Goal: Information Seeking & Learning: Learn about a topic

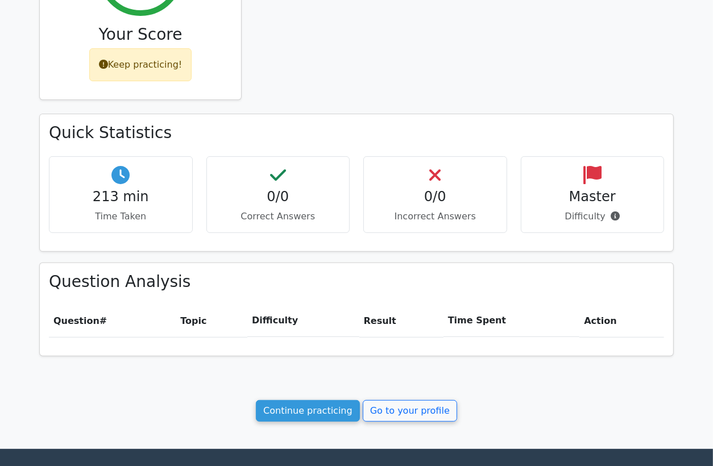
scroll to position [315, 0]
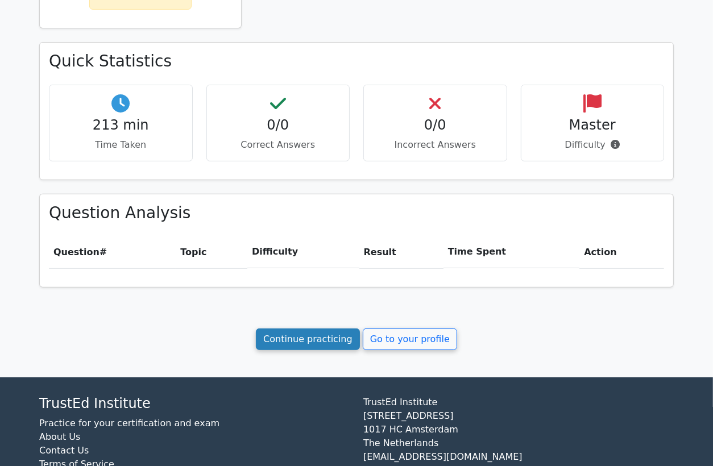
click at [330, 339] on link "Continue practicing" at bounding box center [308, 339] width 104 height 22
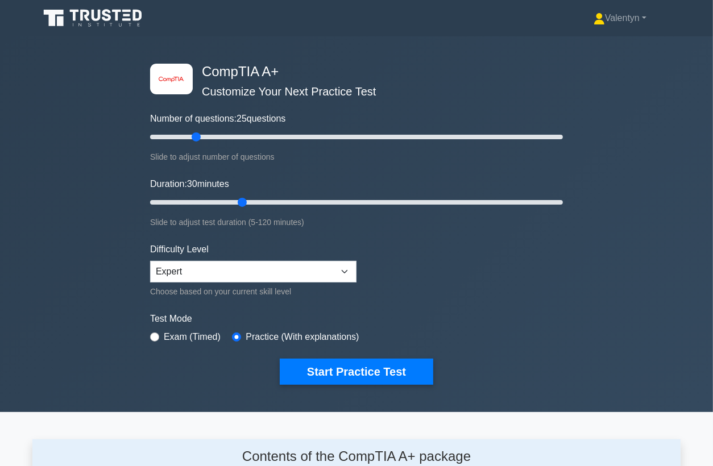
click at [131, 392] on div "image/svg+xml CompTIA A+ Customize Your Next Practice Test Number of questions:…" at bounding box center [356, 224] width 713 height 376
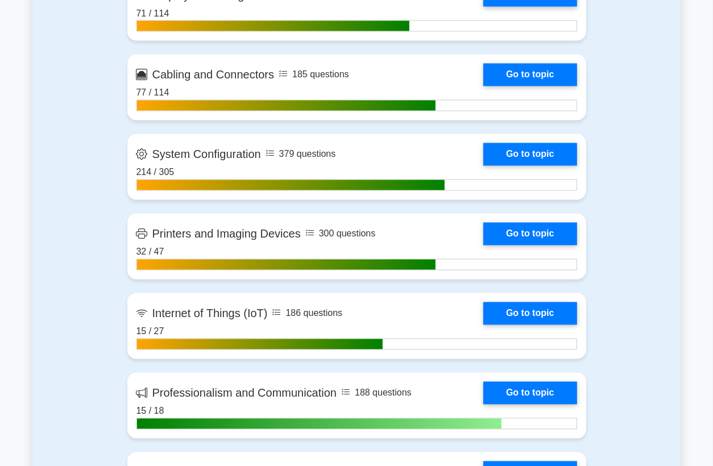
click at [27, 259] on main "image/svg+xml CompTIA A+ Customize Your Next Practice Test Number of questions:…" at bounding box center [356, 144] width 713 height 3354
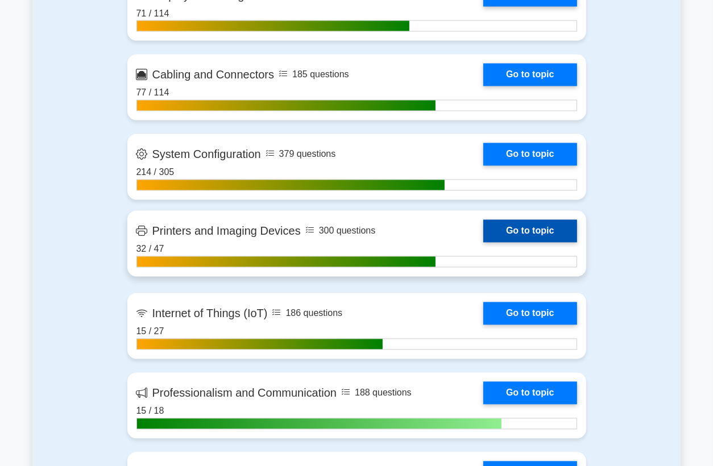
click at [521, 228] on link "Go to topic" at bounding box center [529, 231] width 93 height 23
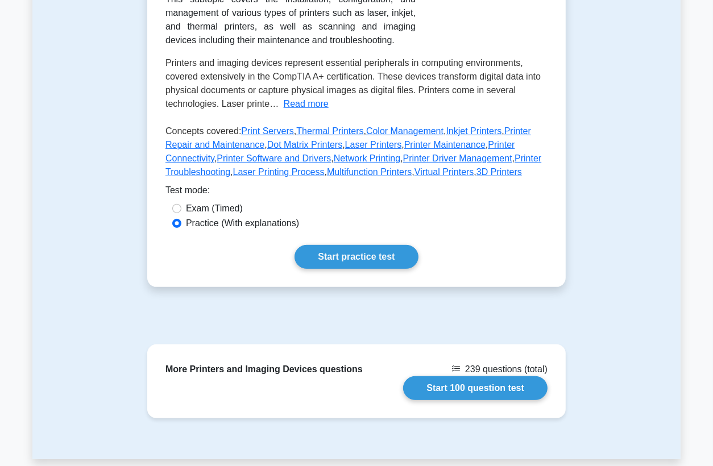
scroll to position [252, 0]
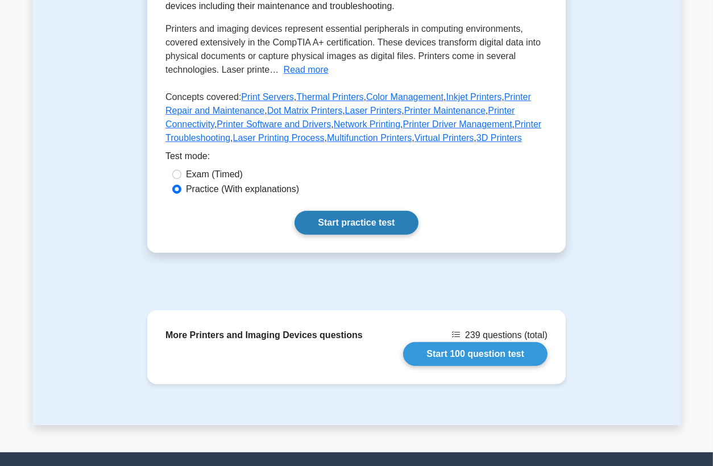
click at [373, 226] on link "Start practice test" at bounding box center [355, 223] width 123 height 24
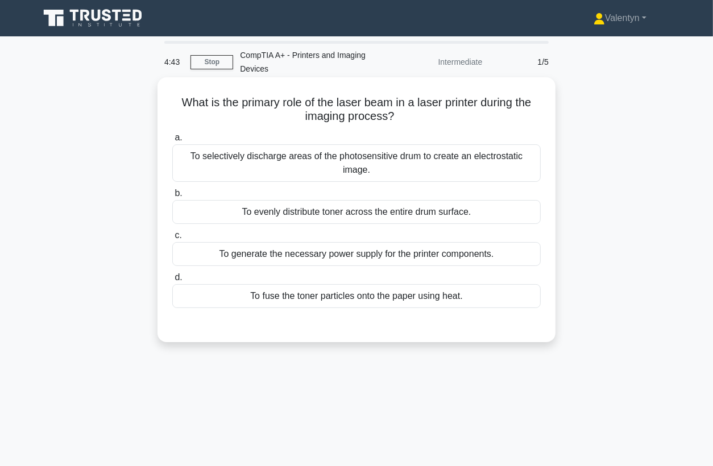
click at [355, 169] on div "To selectively discharge areas of the photosensitive drum to create an electros…" at bounding box center [356, 163] width 368 height 38
click at [172, 141] on input "a. To selectively discharge areas of the photosensitive drum to create an elect…" at bounding box center [172, 137] width 0 height 7
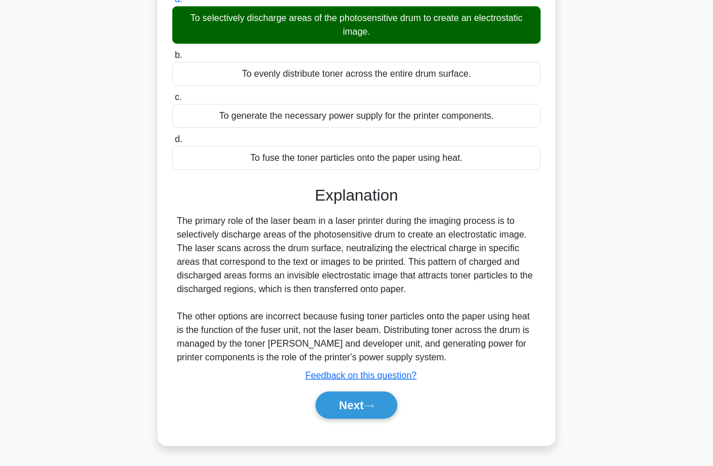
scroll to position [148, 0]
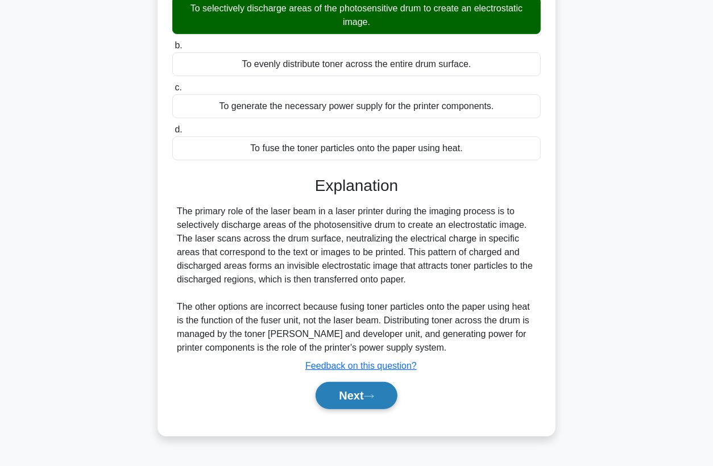
click at [347, 394] on button "Next" at bounding box center [355, 395] width 81 height 27
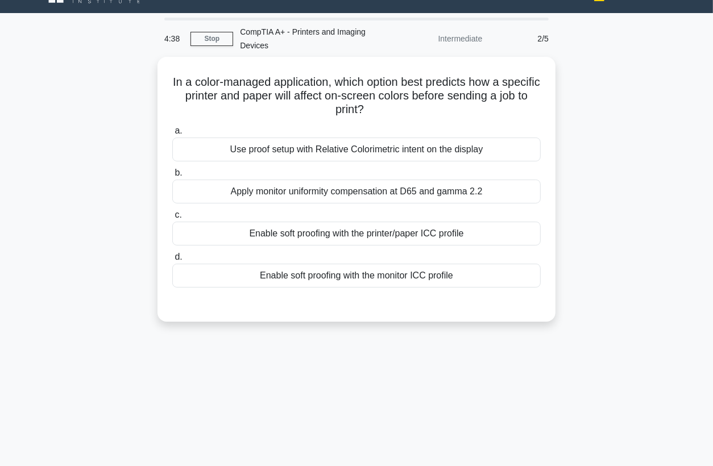
scroll to position [22, 0]
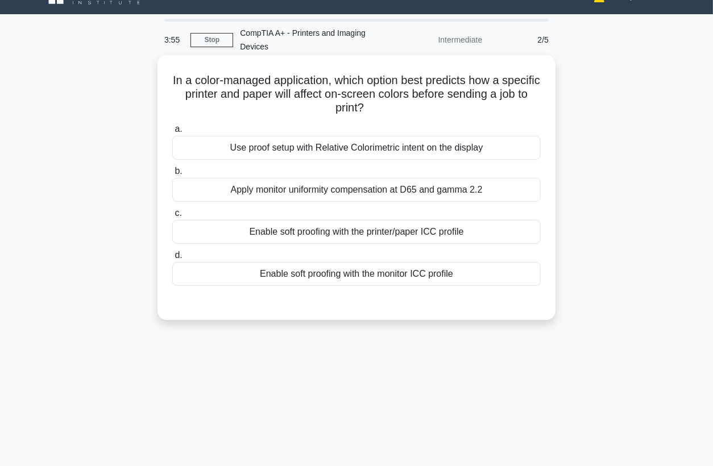
click at [401, 233] on div "Enable soft proofing with the printer/paper ICC profile" at bounding box center [356, 232] width 368 height 24
click at [172, 217] on input "c. Enable soft proofing with the printer/paper ICC profile" at bounding box center [172, 213] width 0 height 7
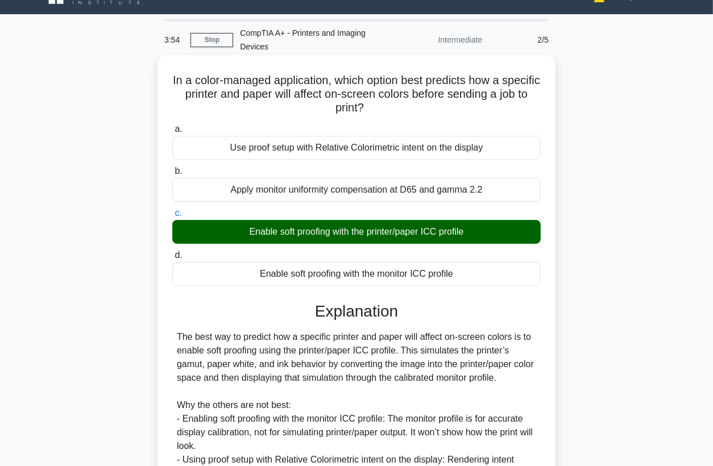
scroll to position [194, 0]
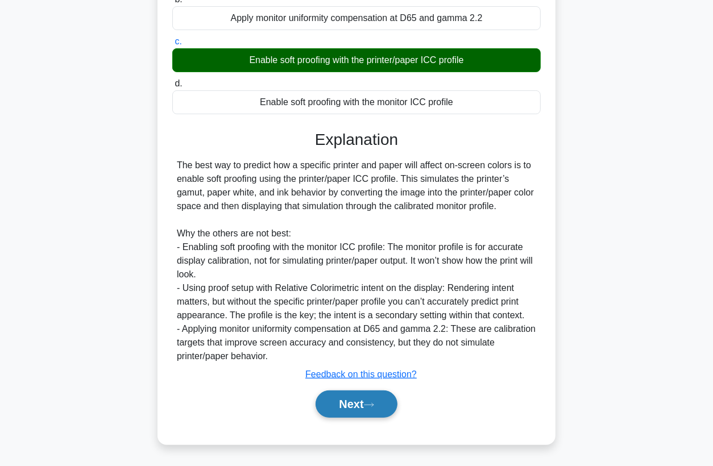
click at [346, 400] on button "Next" at bounding box center [355, 403] width 81 height 27
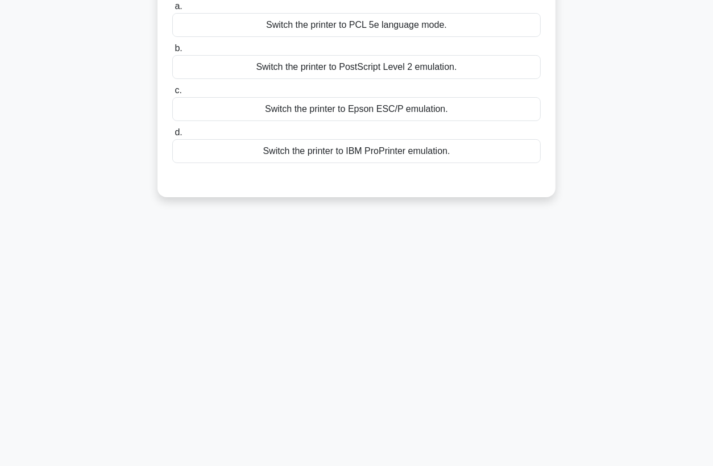
scroll to position [22, 0]
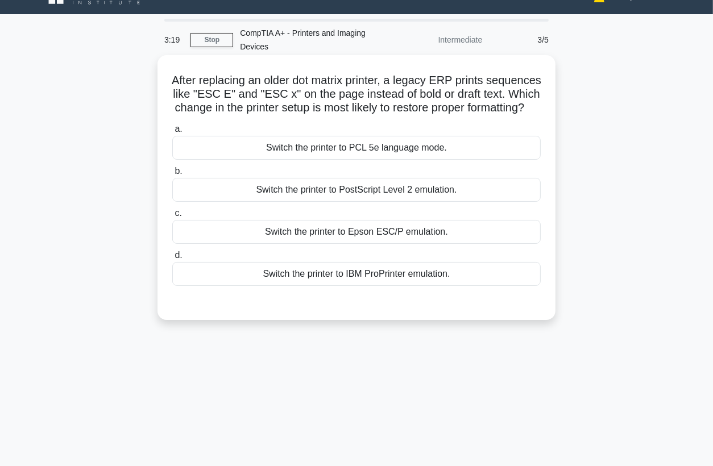
click at [415, 244] on div "Switch the printer to Epson ESC/P emulation." at bounding box center [356, 232] width 368 height 24
click at [172, 217] on input "c. Switch the printer to Epson ESC/P emulation." at bounding box center [172, 213] width 0 height 7
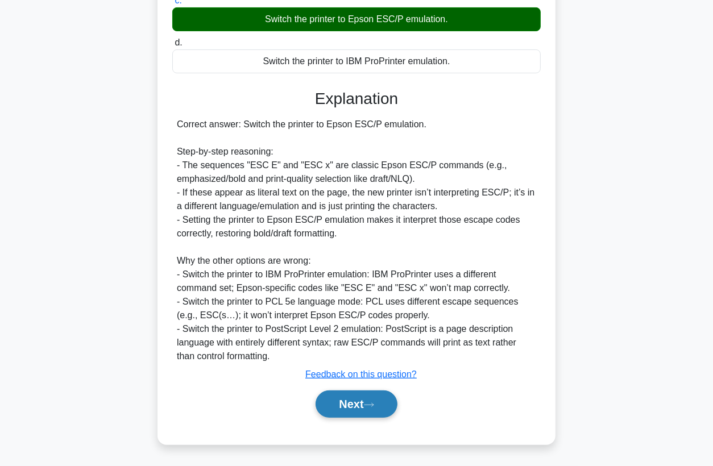
click at [355, 397] on button "Next" at bounding box center [355, 403] width 81 height 27
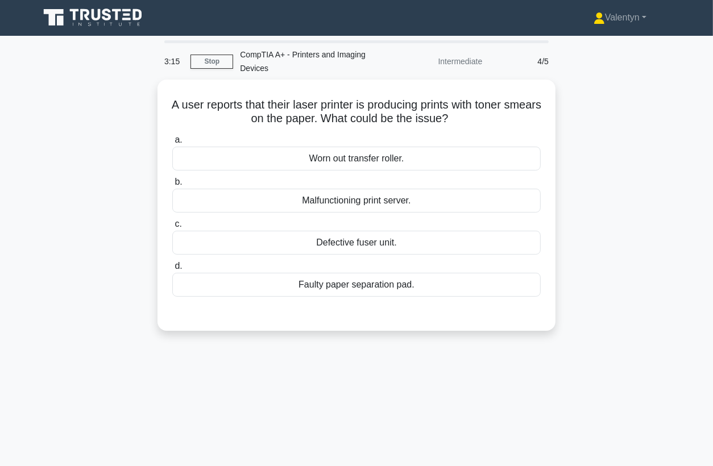
scroll to position [0, 0]
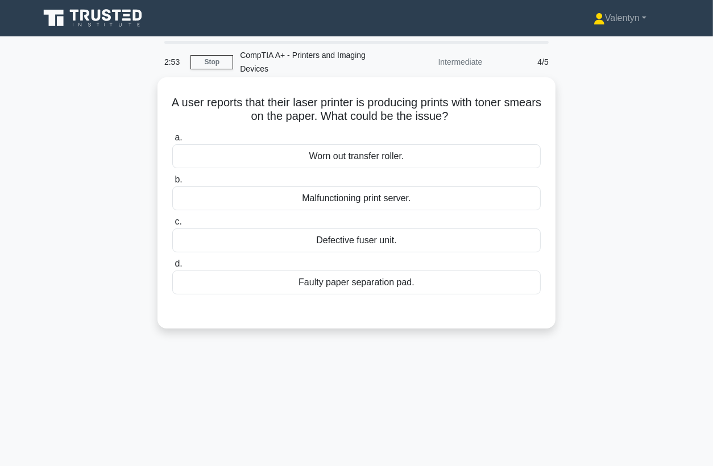
click at [396, 242] on div "Defective fuser unit." at bounding box center [356, 240] width 368 height 24
click at [172, 226] on input "c. Defective fuser unit." at bounding box center [172, 221] width 0 height 7
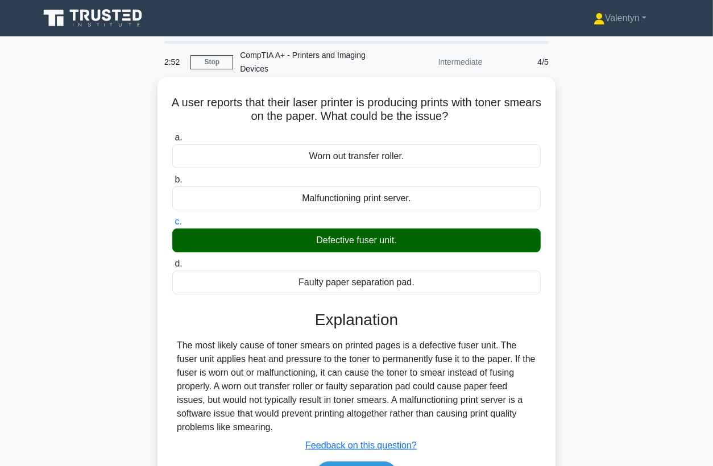
scroll to position [148, 0]
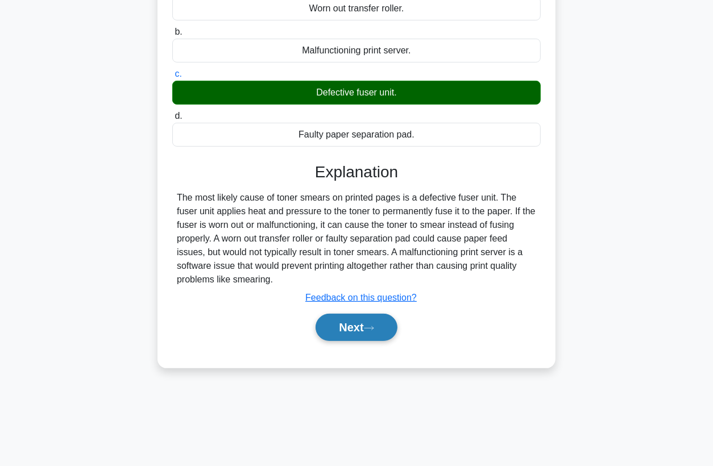
click at [357, 320] on button "Next" at bounding box center [355, 327] width 81 height 27
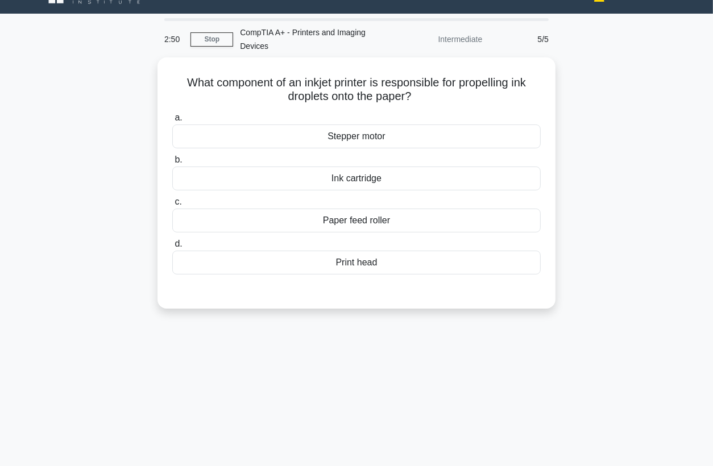
scroll to position [22, 0]
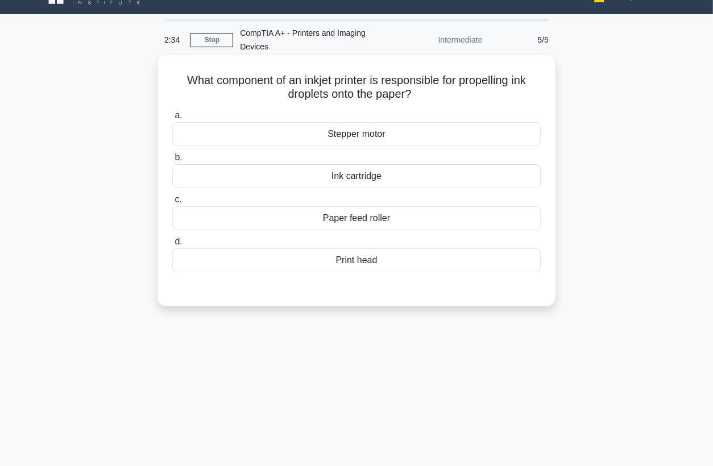
click at [377, 264] on div "Print head" at bounding box center [356, 260] width 368 height 24
click at [172, 245] on input "d. Print head" at bounding box center [172, 241] width 0 height 7
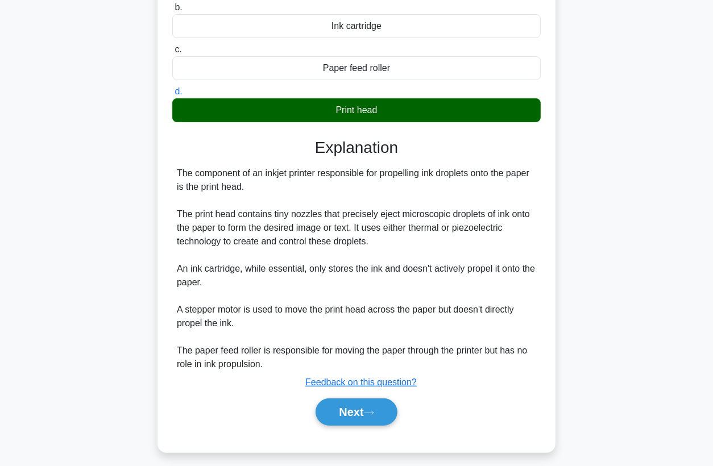
scroll to position [180, 0]
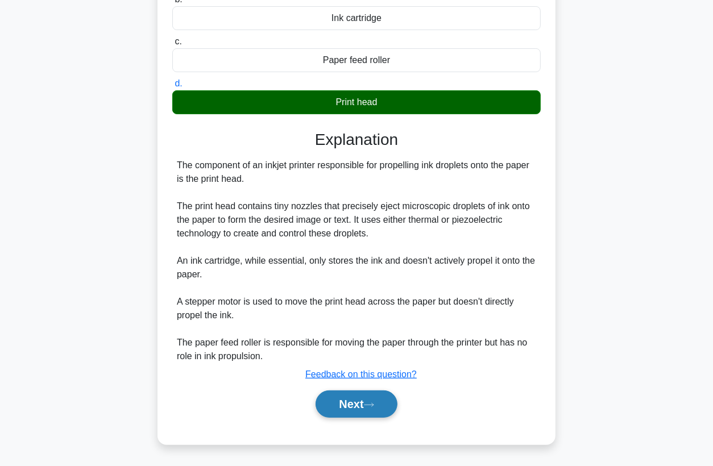
click at [365, 399] on button "Next" at bounding box center [355, 403] width 81 height 27
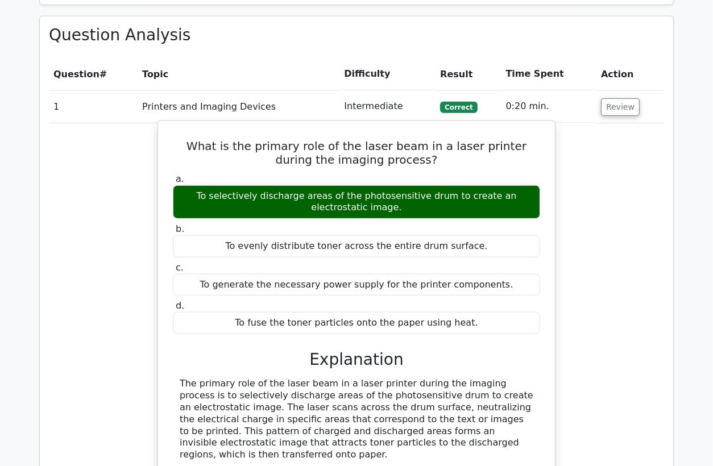
scroll to position [505, 0]
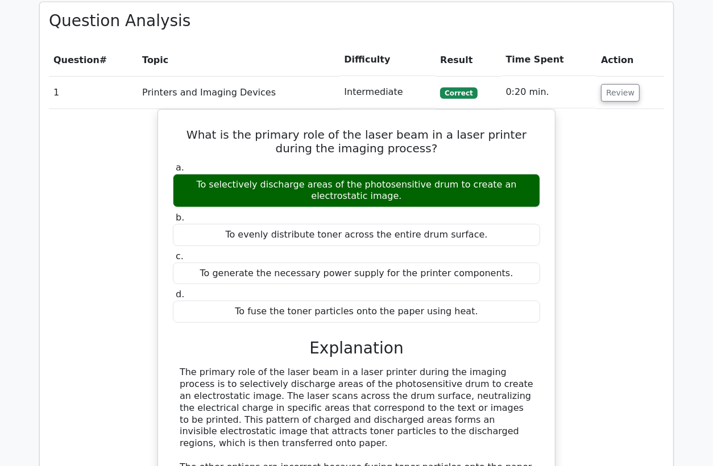
click at [60, 217] on div "What is the primary role of the laser beam in a laser printer during the imagin…" at bounding box center [356, 345] width 615 height 472
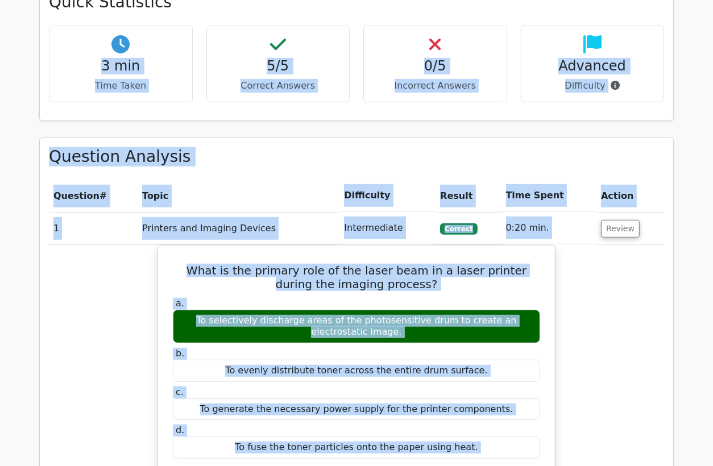
scroll to position [361, 0]
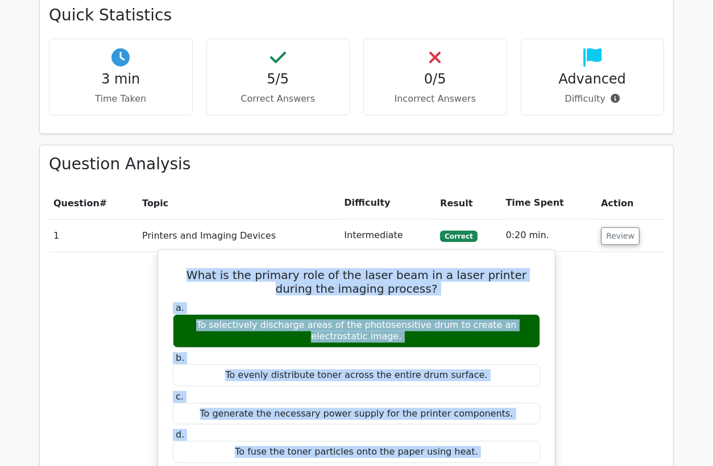
drag, startPoint x: 431, startPoint y: 361, endPoint x: 172, endPoint y: 270, distance: 274.6
copy div "What is the primary role of the laser beam in a laser printer during the imagin…"
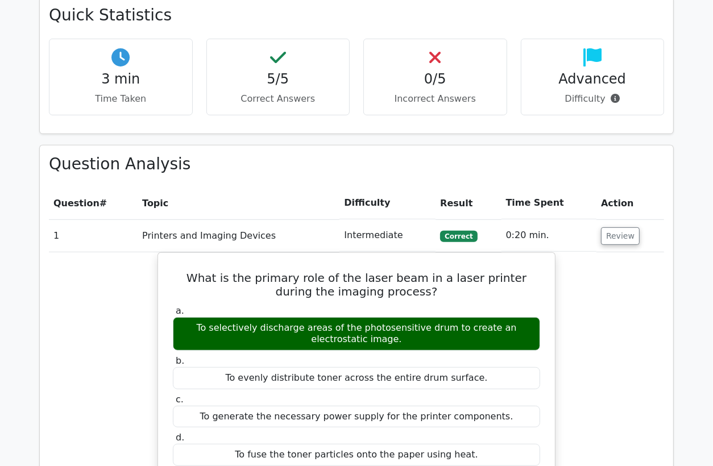
drag, startPoint x: 93, startPoint y: 242, endPoint x: 106, endPoint y: 235, distance: 15.5
click at [93, 241] on td "1" at bounding box center [93, 235] width 89 height 32
click at [612, 233] on button "Review" at bounding box center [620, 236] width 39 height 18
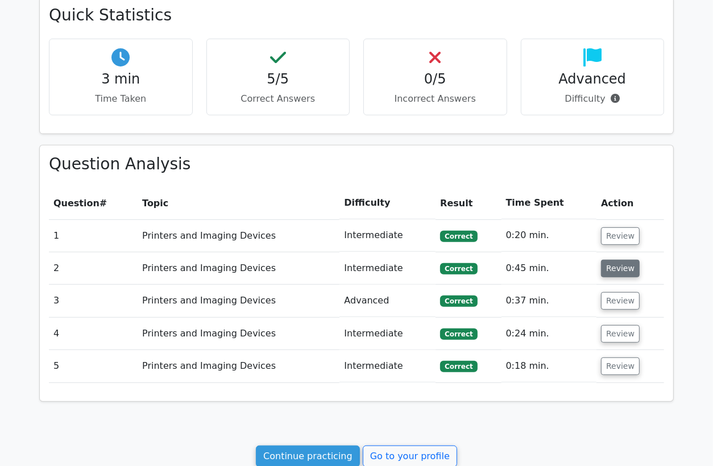
click at [605, 265] on button "Review" at bounding box center [620, 269] width 39 height 18
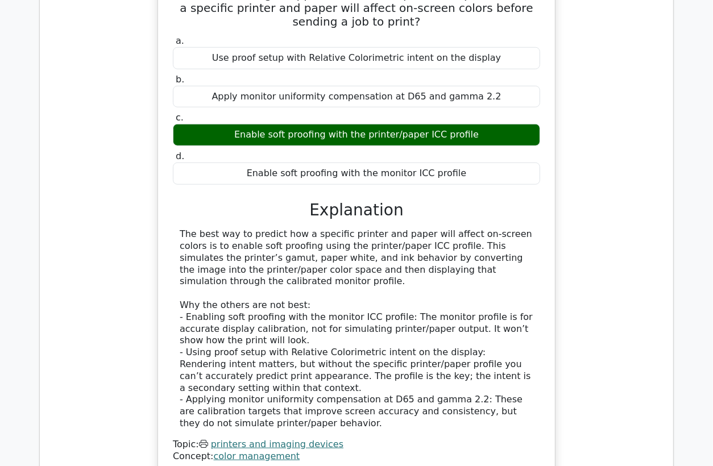
scroll to position [614, 0]
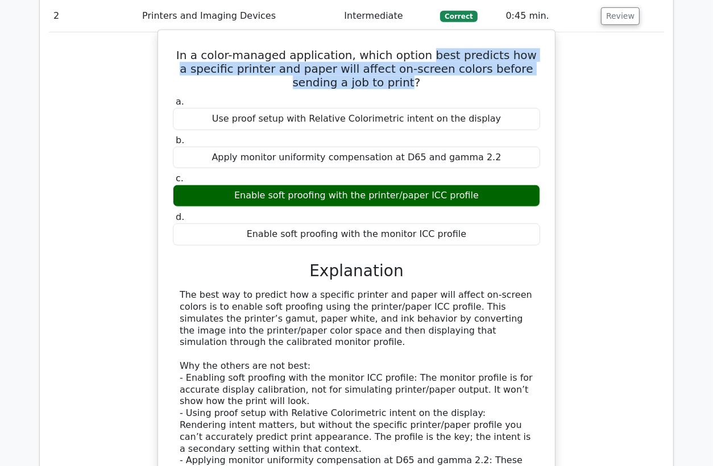
drag, startPoint x: 384, startPoint y: 79, endPoint x: 425, endPoint y: 52, distance: 49.3
click at [425, 52] on h5 "In a color-managed application, which option best predicts how a specific print…" at bounding box center [356, 68] width 369 height 41
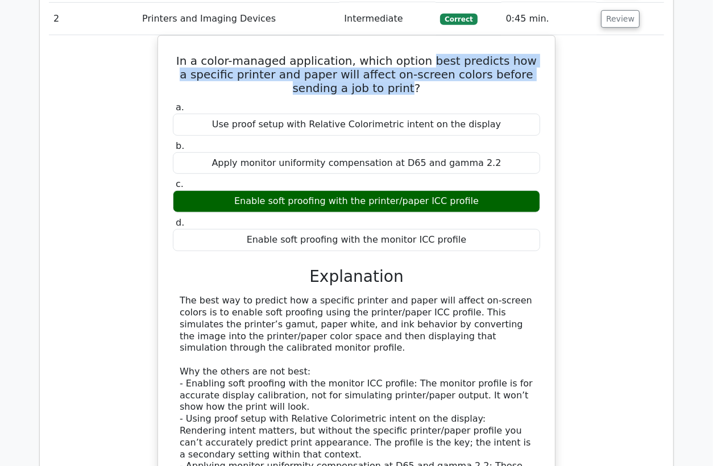
click at [418, 31] on div at bounding box center [418, 31] width 0 height 0
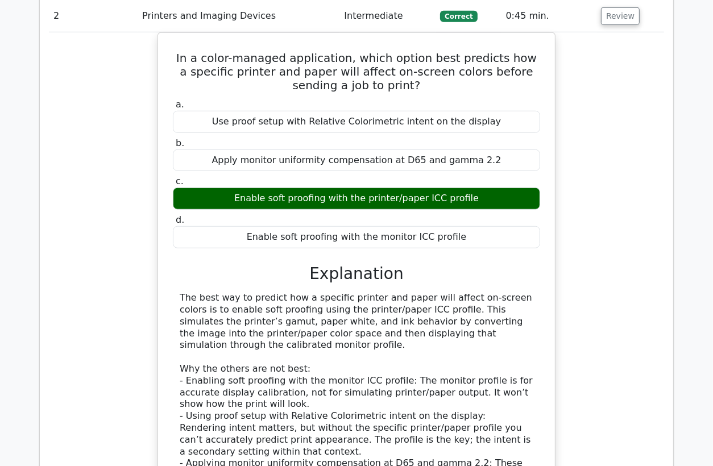
click at [589, 264] on div "In a color-managed application, which option best predicts how a specific print…" at bounding box center [356, 292] width 615 height 521
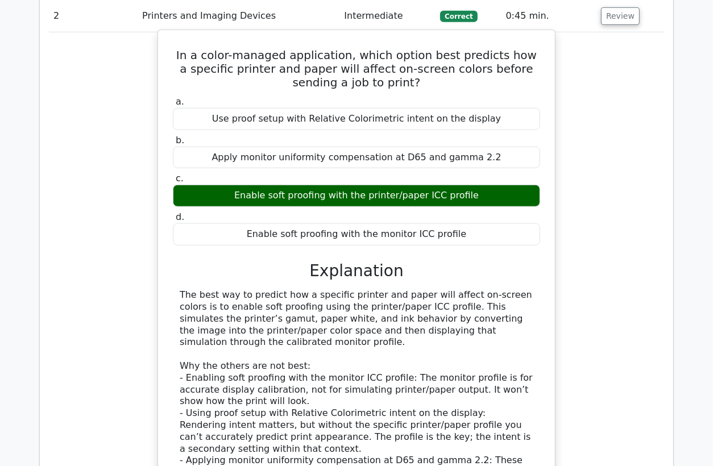
drag, startPoint x: 476, startPoint y: 192, endPoint x: 241, endPoint y: 196, distance: 235.3
click at [241, 196] on div "Enable soft proofing with the printer/paper ICC profile" at bounding box center [356, 196] width 367 height 22
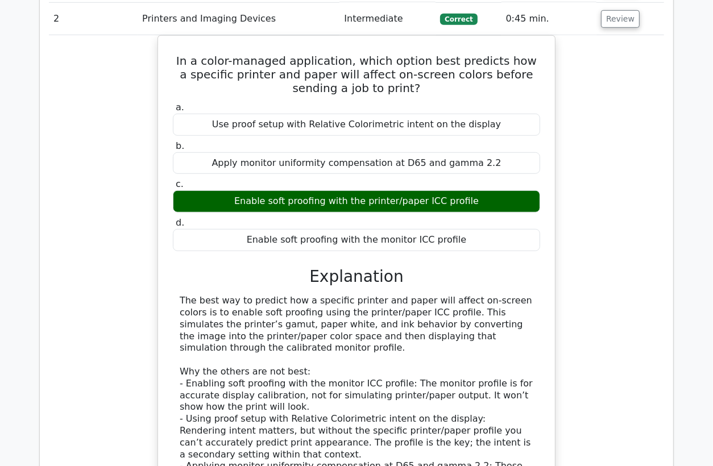
click at [234, 201] on div at bounding box center [234, 201] width 0 height 0
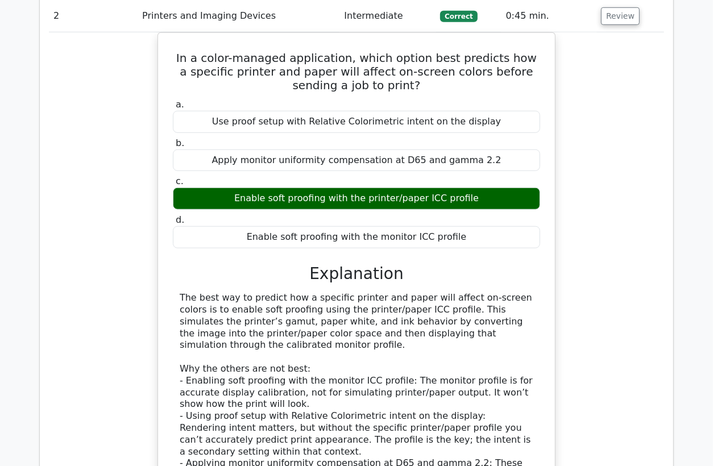
click at [610, 230] on div "In a color-managed application, which option best predicts how a specific print…" at bounding box center [356, 292] width 615 height 521
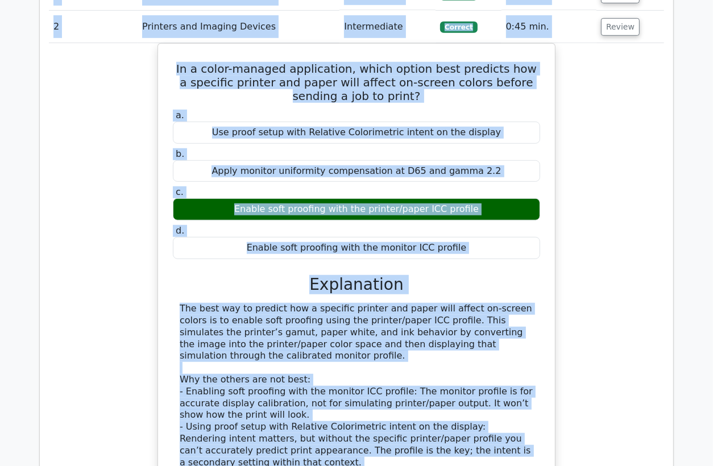
scroll to position [568, 0]
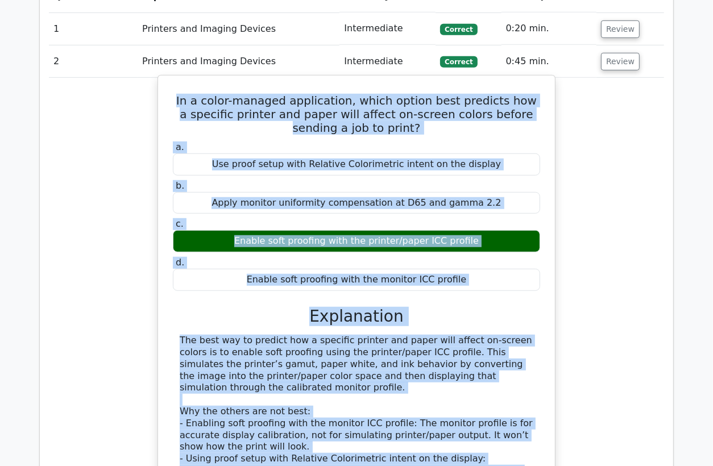
drag, startPoint x: 318, startPoint y: 328, endPoint x: 163, endPoint y: 85, distance: 288.5
click at [163, 85] on div "In a color-managed application, which option best predicts how a specific print…" at bounding box center [357, 328] width 388 height 497
copy div "Lo i dolor-sitamet consectetur, adipi elitse doei temporin utl e dolorema aliqu…"
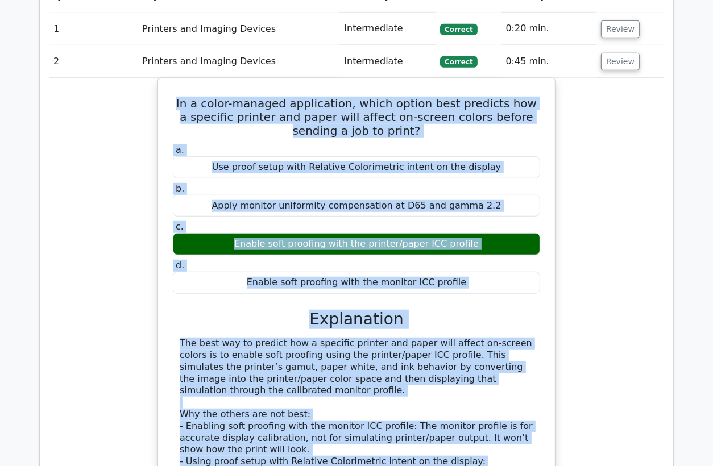
click at [86, 265] on div "In a color-managed application, which option best predicts how a specific print…" at bounding box center [356, 338] width 615 height 521
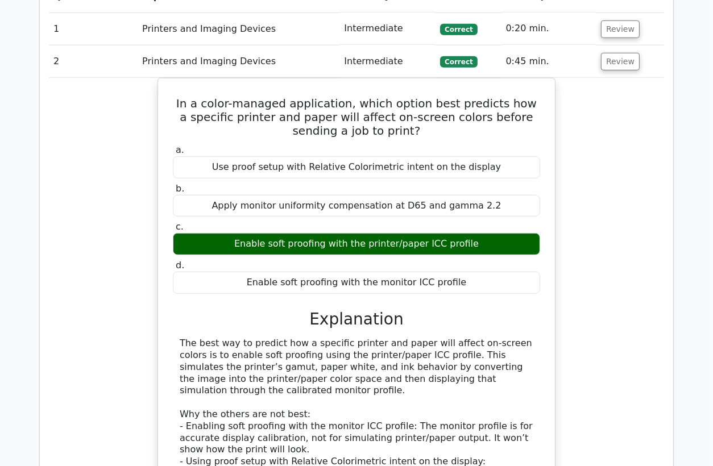
click at [226, 69] on td "Printers and Imaging Devices" at bounding box center [239, 61] width 202 height 32
click at [610, 61] on button "Review" at bounding box center [620, 62] width 39 height 18
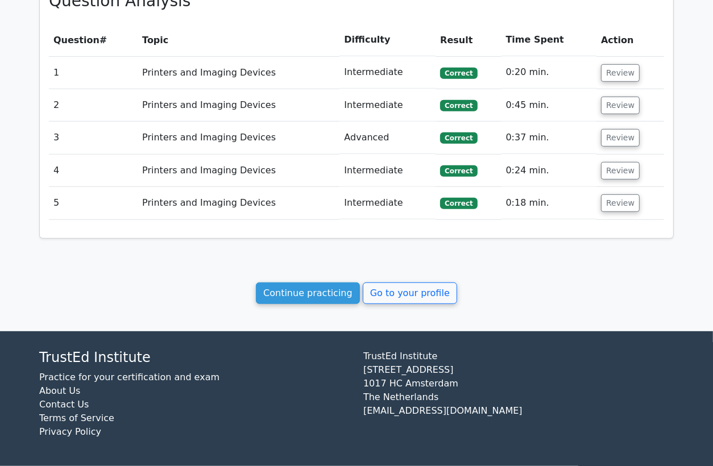
scroll to position [523, 0]
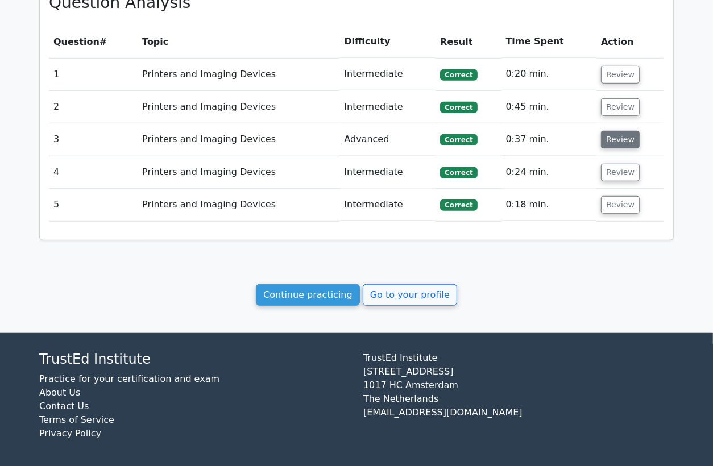
click at [617, 147] on button "Review" at bounding box center [620, 140] width 39 height 18
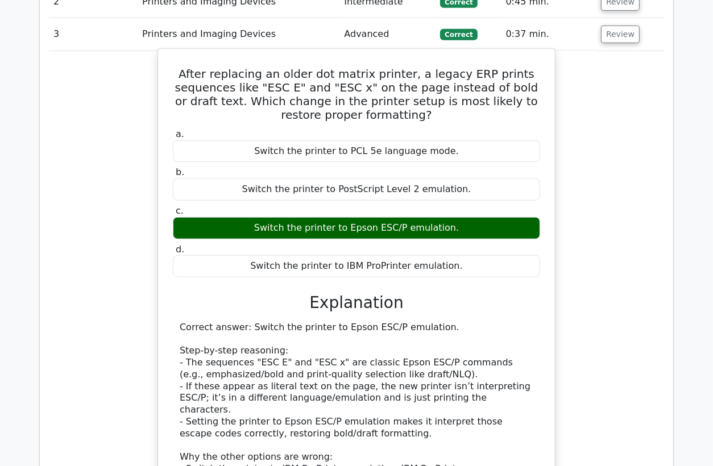
scroll to position [650, 0]
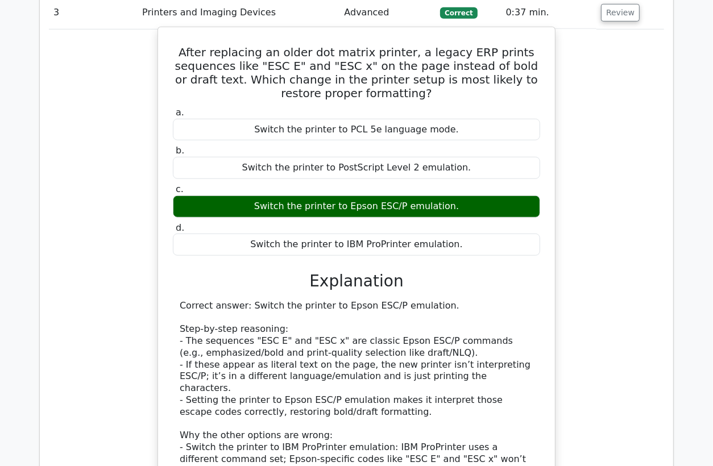
drag, startPoint x: 455, startPoint y: 204, endPoint x: 301, endPoint y: 207, distance: 154.0
click at [301, 207] on div "Switch the printer to Epson ESC/P emulation." at bounding box center [356, 206] width 367 height 22
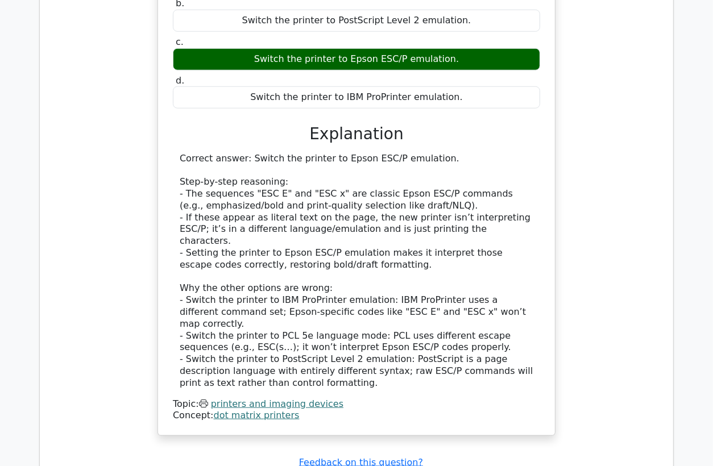
scroll to position [776, 0]
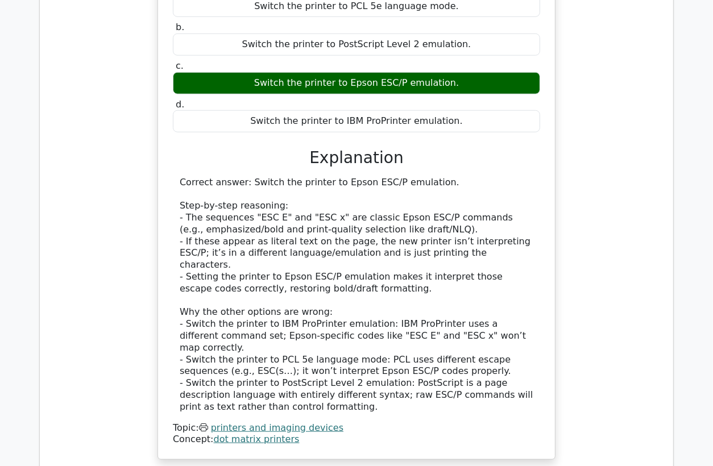
click at [594, 145] on div "After replacing an older dot matrix printer, a legacy ERP prints sequences like…" at bounding box center [356, 188] width 615 height 571
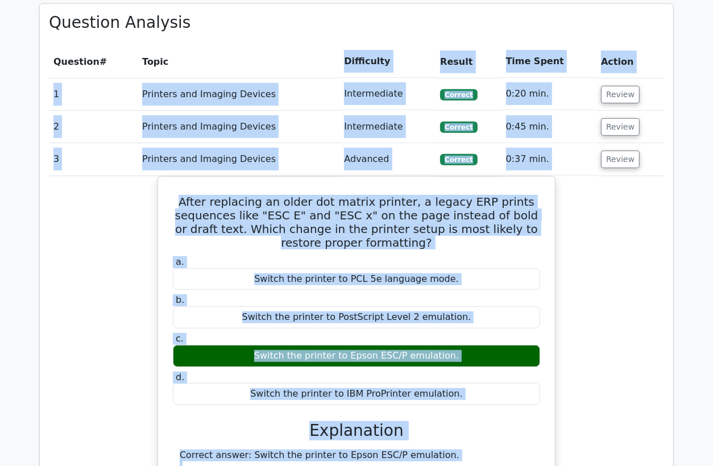
scroll to position [496, 0]
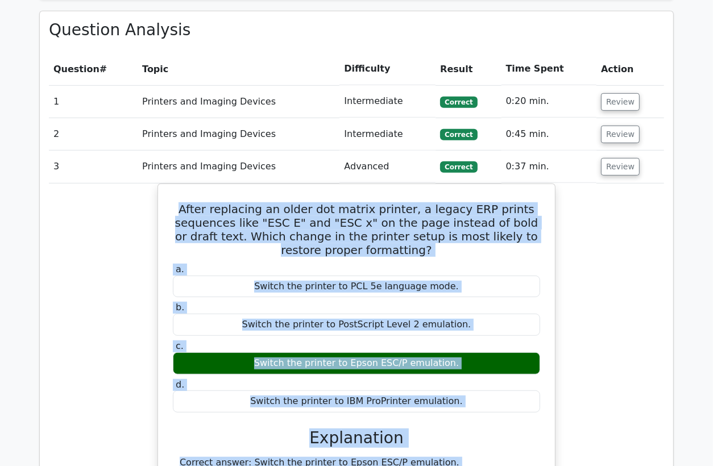
drag, startPoint x: 278, startPoint y: 380, endPoint x: 153, endPoint y: 201, distance: 217.9
click at [153, 201] on div "After replacing an older dot matrix printer, a legacy ERP prints sequences like…" at bounding box center [356, 469] width 615 height 571
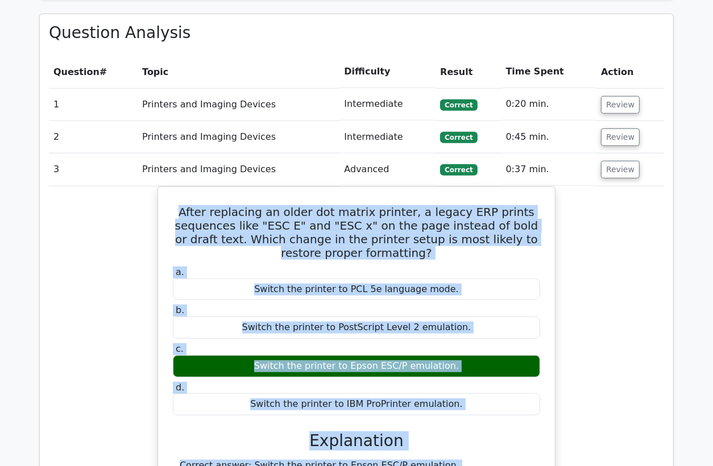
copy div "After replacing an older dot matrix printer, a legacy ERP prints sequences like…"
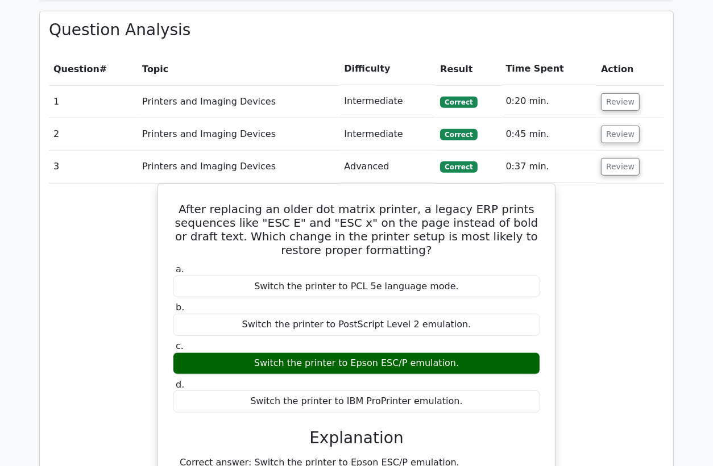
click at [249, 168] on td "Printers and Imaging Devices" at bounding box center [239, 167] width 202 height 32
click at [608, 167] on button "Review" at bounding box center [620, 167] width 39 height 18
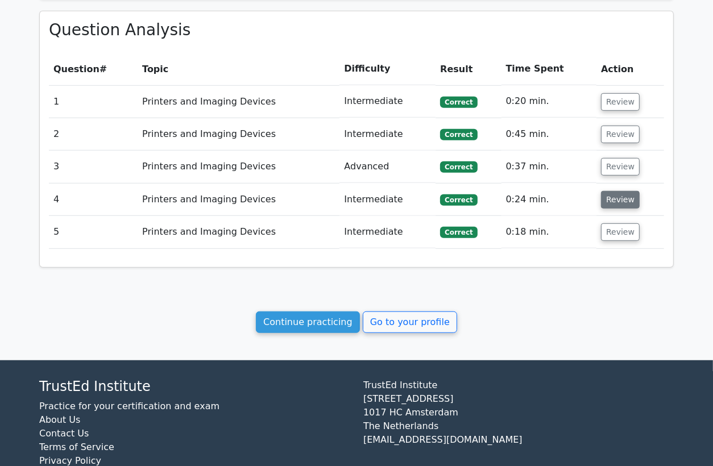
click at [609, 201] on button "Review" at bounding box center [620, 200] width 39 height 18
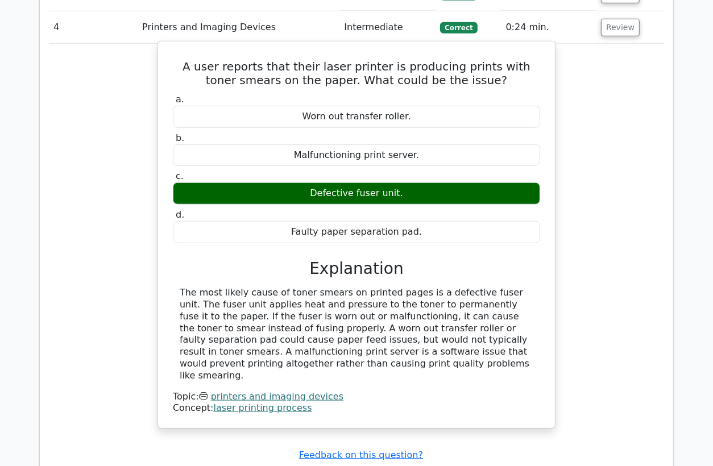
scroll to position [685, 0]
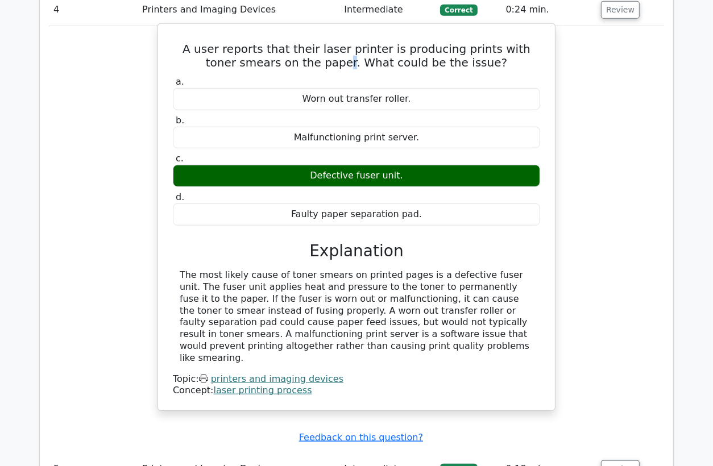
click at [340, 60] on h5 "A user reports that their laser printer is producing prints with toner smears o…" at bounding box center [356, 55] width 369 height 27
click at [341, 61] on h5 "A user reports that their laser printer is producing prints with toner smears o…" at bounding box center [356, 55] width 369 height 27
drag, startPoint x: 341, startPoint y: 61, endPoint x: 478, endPoint y: 52, distance: 137.2
click at [478, 52] on h5 "A user reports that their laser printer is producing prints with toner smears o…" at bounding box center [356, 55] width 369 height 27
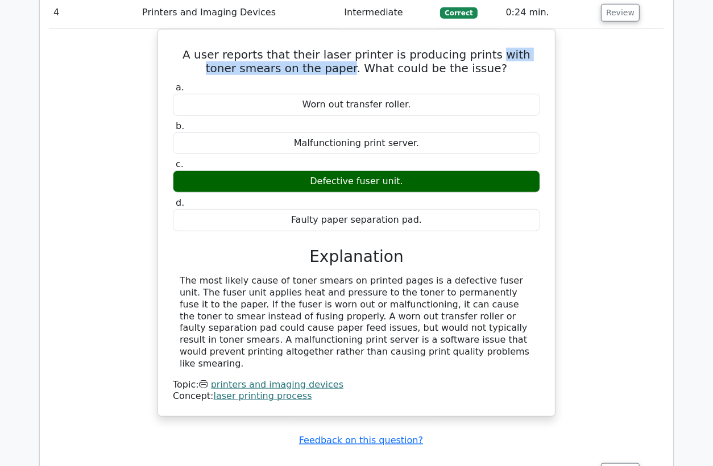
click at [471, 24] on div at bounding box center [471, 24] width 0 height 0
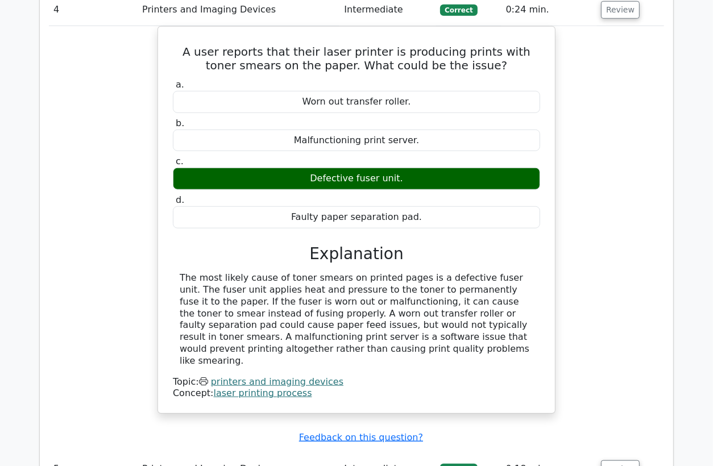
click at [581, 193] on div "A user reports that their laser printer is producing prints with toner smears o…" at bounding box center [356, 226] width 615 height 401
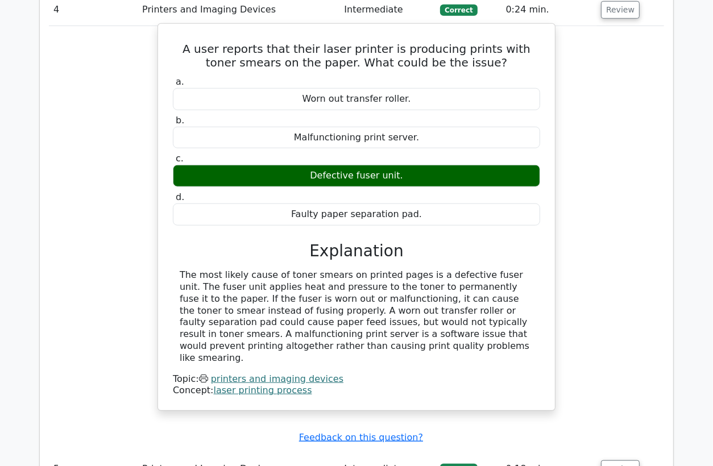
drag, startPoint x: 374, startPoint y: 172, endPoint x: 307, endPoint y: 172, distance: 66.5
click at [307, 172] on div "Defective fuser unit." at bounding box center [356, 176] width 367 height 22
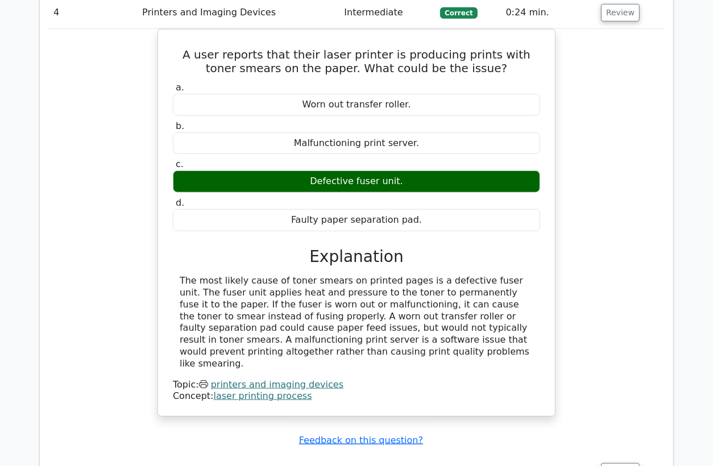
click at [300, 152] on div at bounding box center [300, 152] width 0 height 0
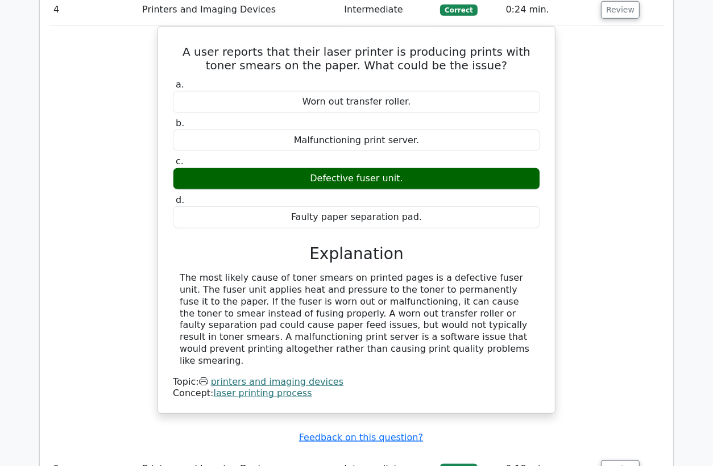
click at [608, 235] on div "A user reports that their laser printer is producing prints with toner smears o…" at bounding box center [356, 226] width 615 height 401
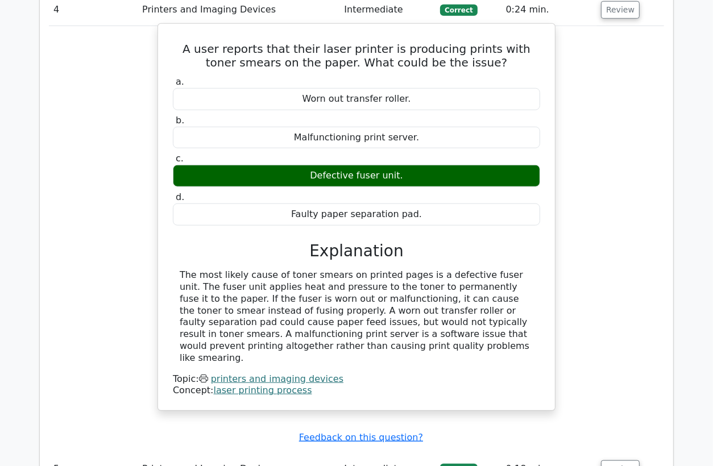
drag, startPoint x: 377, startPoint y: 175, endPoint x: 356, endPoint y: 175, distance: 21.6
click at [356, 175] on div "Defective fuser unit." at bounding box center [356, 176] width 367 height 22
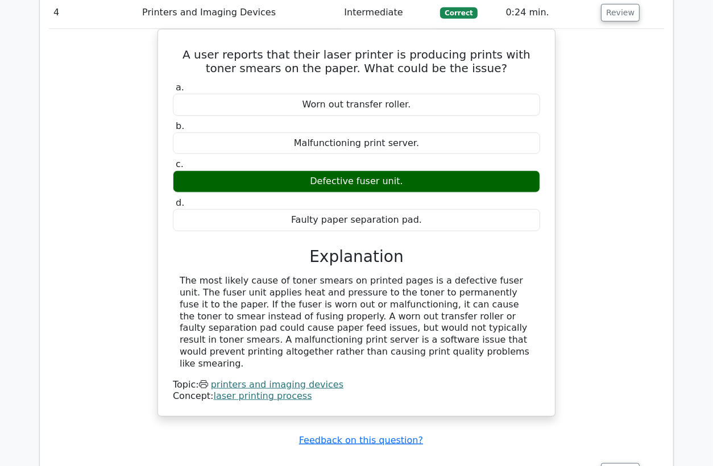
click at [348, 181] on div at bounding box center [348, 181] width 0 height 0
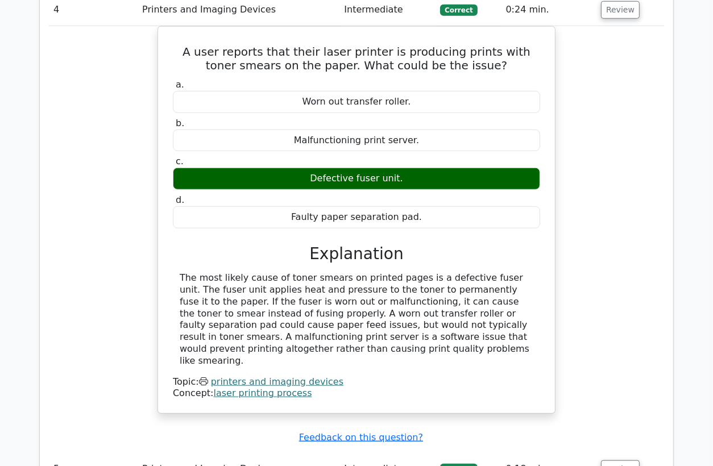
click at [606, 235] on div "A user reports that their laser printer is producing prints with toner smears o…" at bounding box center [356, 226] width 615 height 401
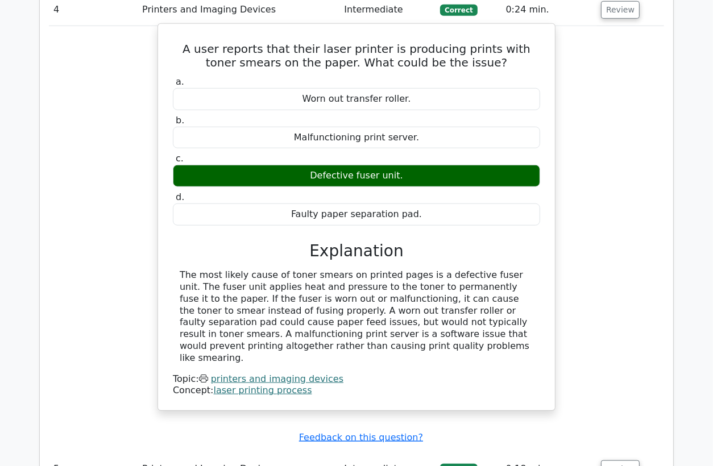
drag, startPoint x: 377, startPoint y: 175, endPoint x: 353, endPoint y: 176, distance: 23.3
click at [353, 176] on div "Defective fuser unit." at bounding box center [356, 176] width 367 height 22
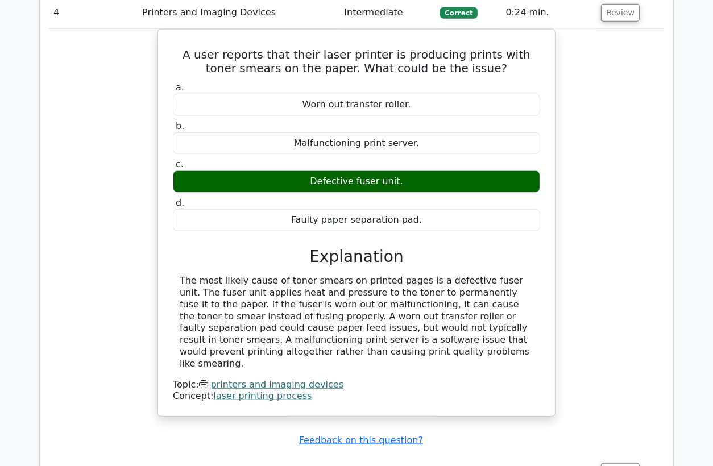
click at [346, 181] on div at bounding box center [346, 181] width 0 height 0
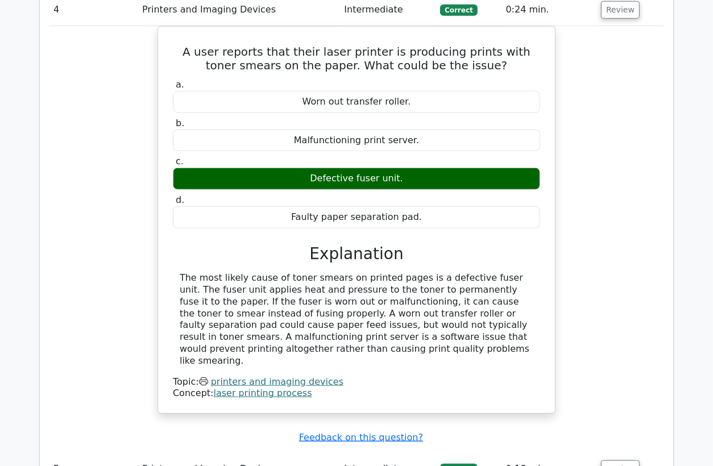
click at [597, 225] on div "A user reports that their laser printer is producing prints with toner smears o…" at bounding box center [356, 226] width 615 height 401
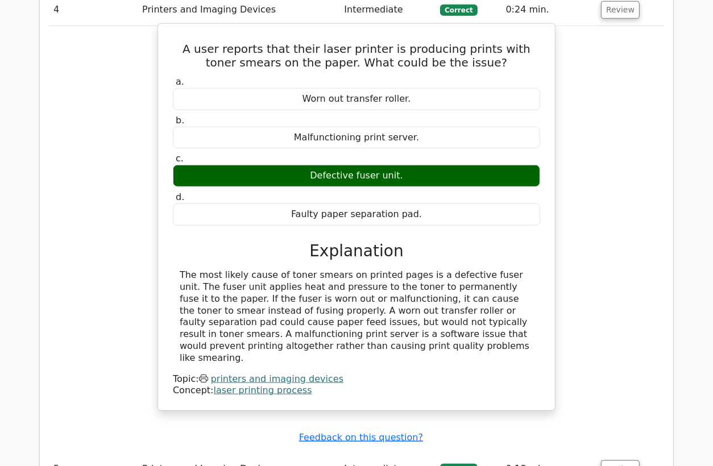
drag, startPoint x: 310, startPoint y: 345, endPoint x: 173, endPoint y: 41, distance: 332.9
click at [173, 41] on div "A user reports that their laser printer is producing prints with toner smears o…" at bounding box center [357, 216] width 388 height 377
copy div "A user reports that their laser printer is producing prints with toner smears o…"
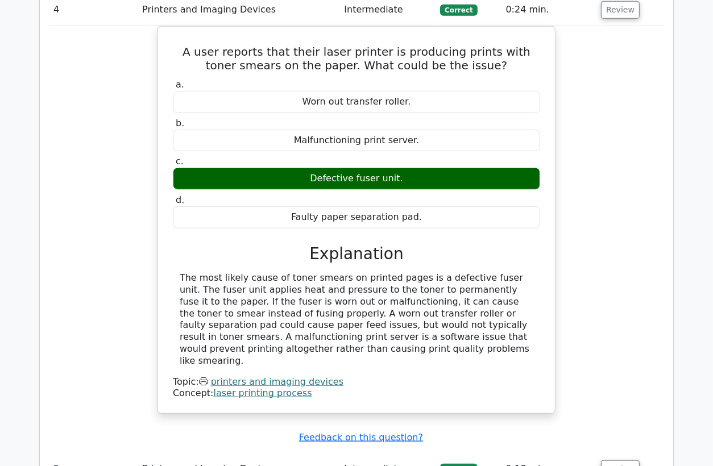
click at [100, 135] on div "A user reports that their laser printer is producing prints with toner smears o…" at bounding box center [356, 226] width 615 height 401
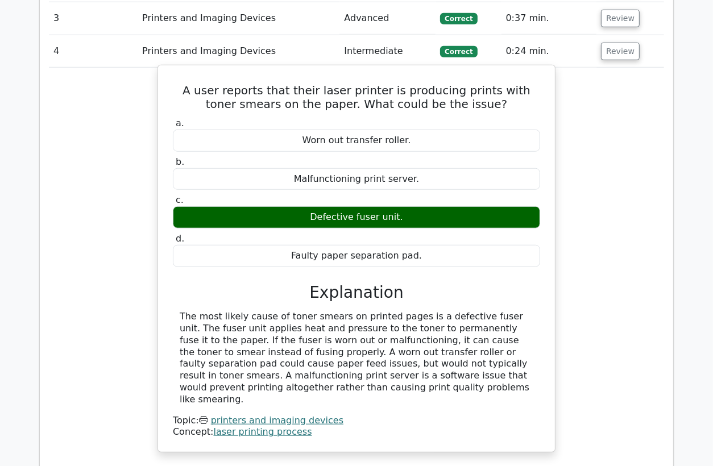
scroll to position [622, 0]
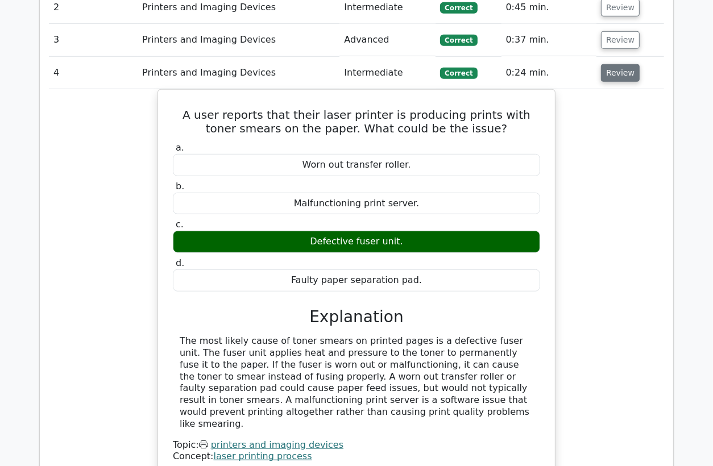
click at [609, 76] on button "Review" at bounding box center [620, 73] width 39 height 18
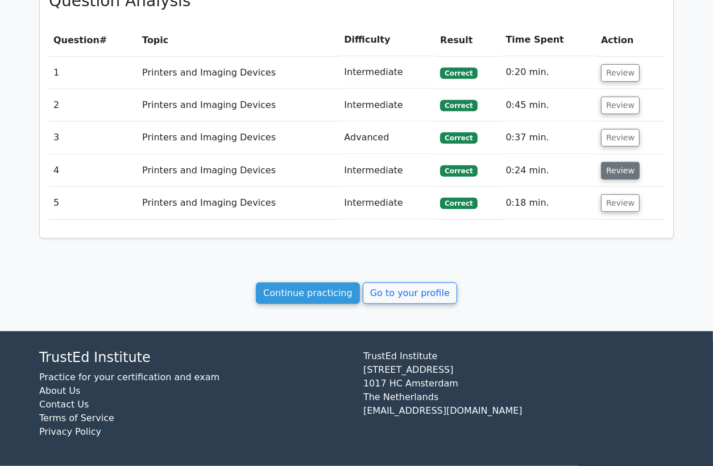
scroll to position [523, 0]
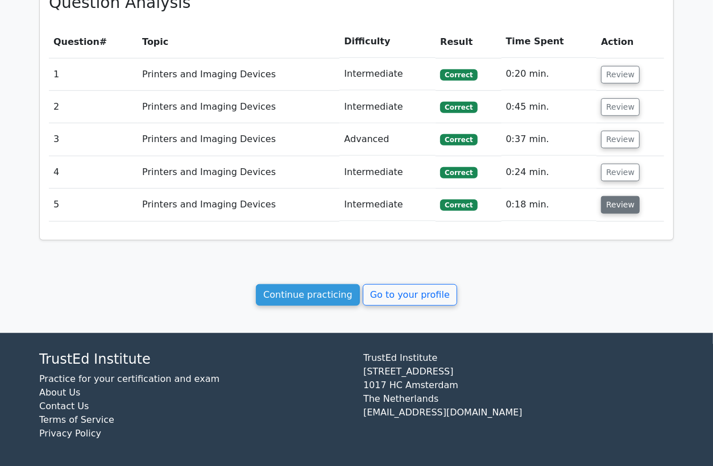
click at [609, 202] on button "Review" at bounding box center [620, 205] width 39 height 18
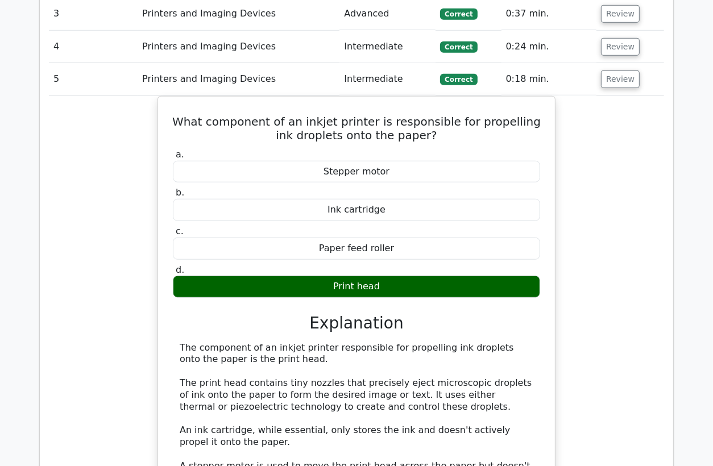
scroll to position [650, 0]
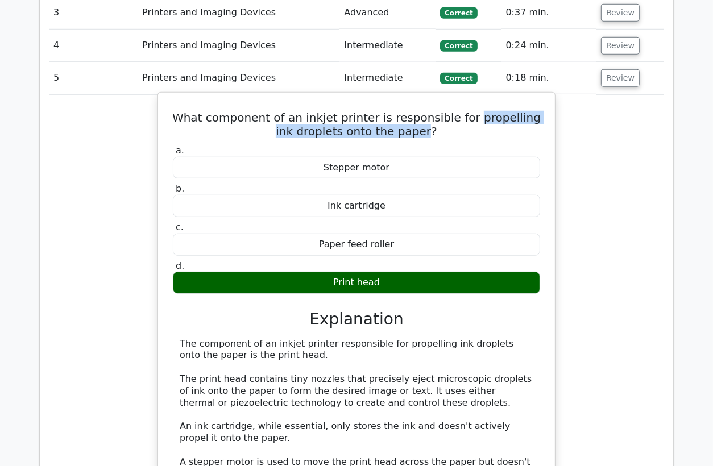
drag, startPoint x: 414, startPoint y: 129, endPoint x: 461, endPoint y: 117, distance: 48.7
click at [461, 117] on h5 "What component of an inkjet printer is responsible for propelling ink droplets …" at bounding box center [356, 124] width 369 height 27
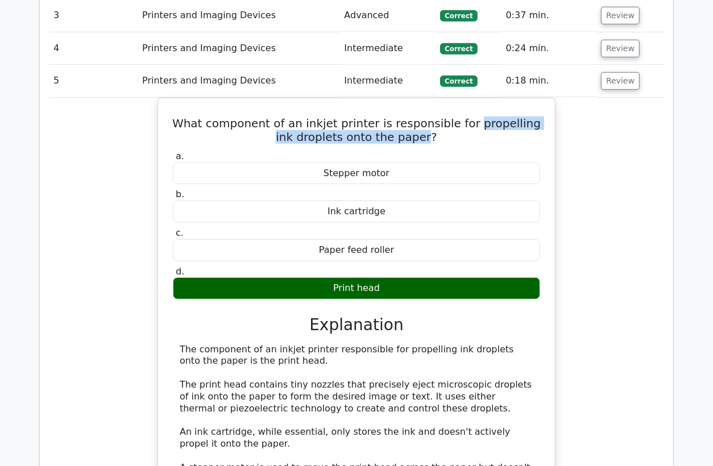
click at [453, 93] on div at bounding box center [453, 93] width 0 height 0
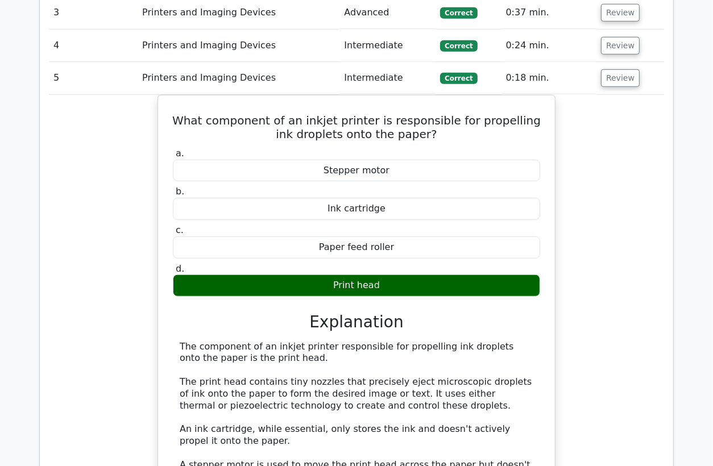
click at [627, 155] on div "What component of an inkjet printer is responsible for propelling ink droplets …" at bounding box center [356, 337] width 615 height 484
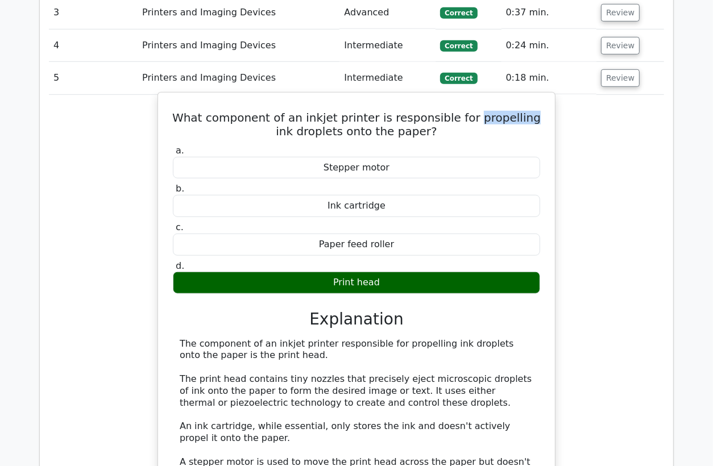
drag, startPoint x: 496, startPoint y: 118, endPoint x: 462, endPoint y: 115, distance: 33.7
click at [462, 115] on h5 "What component of an inkjet printer is responsible for propelling ink droplets …" at bounding box center [356, 124] width 369 height 27
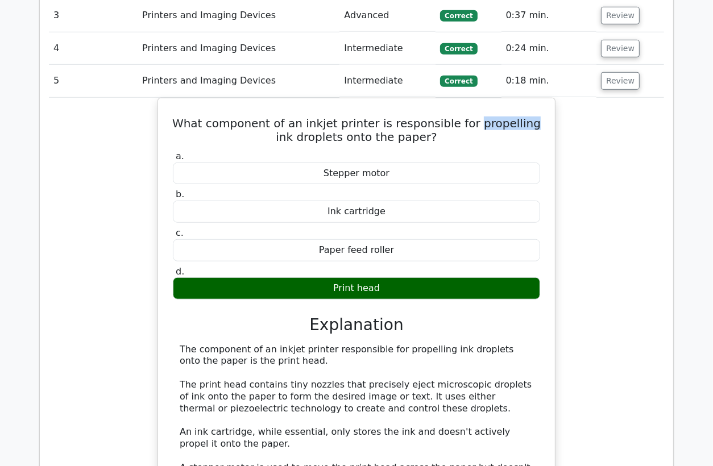
click at [455, 93] on div at bounding box center [455, 93] width 0 height 0
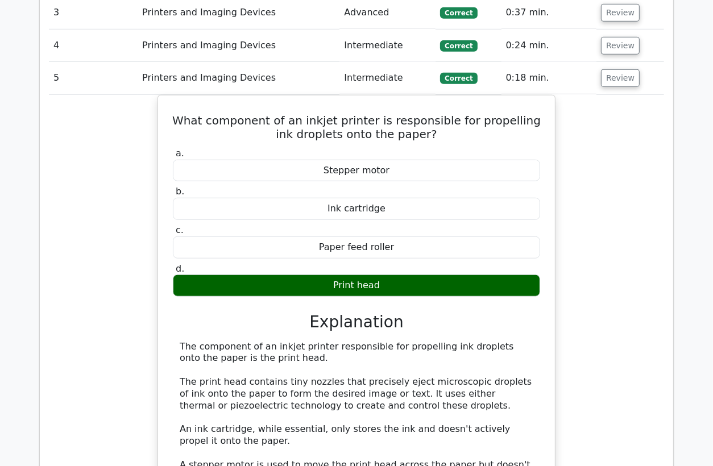
click at [600, 219] on div "What component of an inkjet printer is responsible for propelling ink droplets …" at bounding box center [356, 337] width 615 height 484
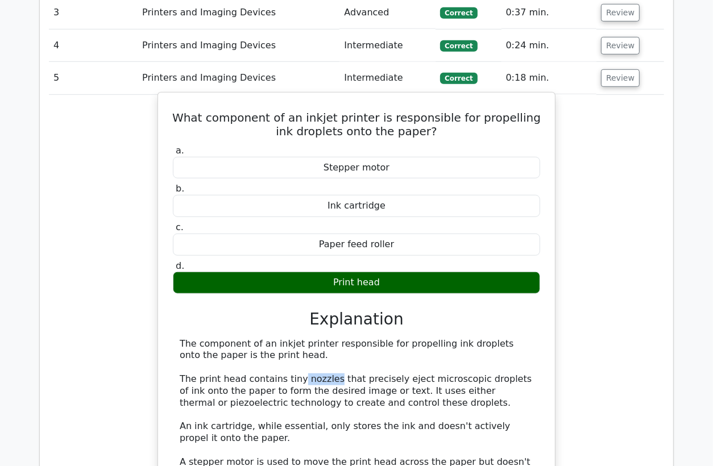
drag, startPoint x: 322, startPoint y: 380, endPoint x: 292, endPoint y: 376, distance: 30.9
click at [292, 376] on div "The component of an inkjet printer responsible for propelling ink droplets onto…" at bounding box center [356, 426] width 353 height 177
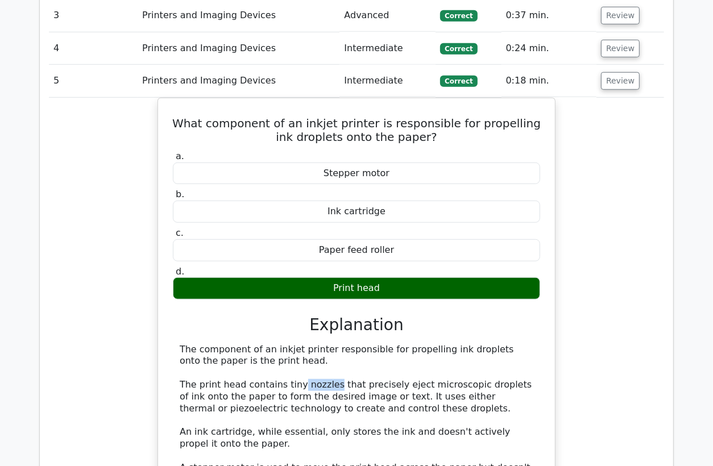
click at [284, 355] on div at bounding box center [284, 355] width 0 height 0
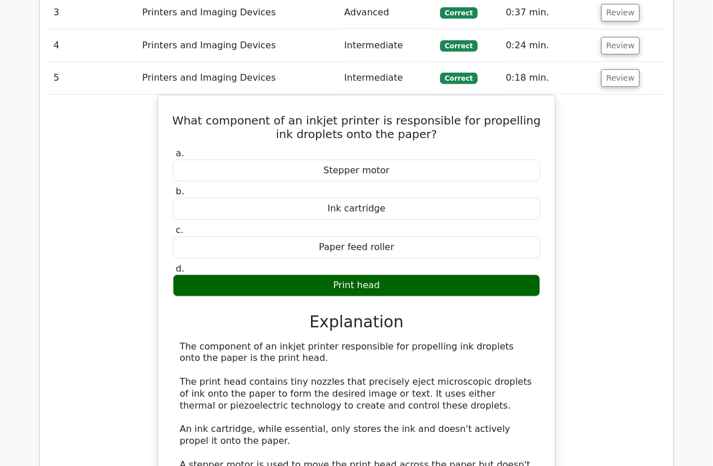
click at [605, 333] on div "What component of an inkjet printer is responsible for propelling ink droplets …" at bounding box center [356, 337] width 615 height 484
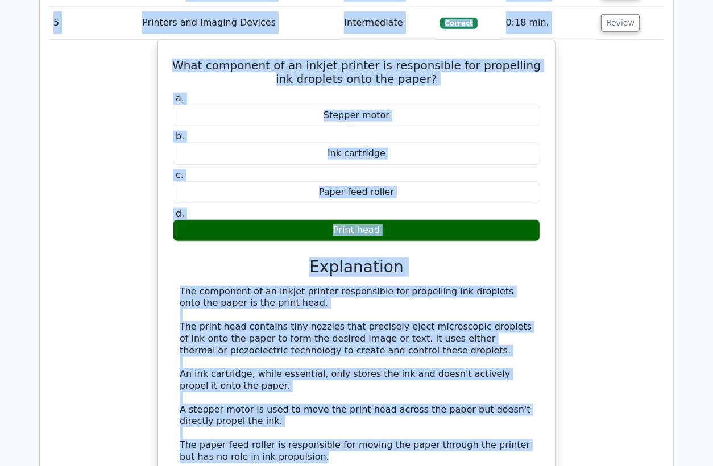
scroll to position [655, 0]
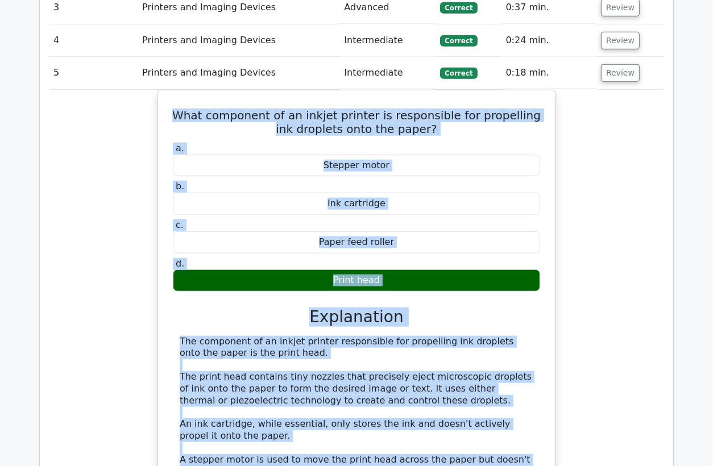
drag, startPoint x: 267, startPoint y: 315, endPoint x: 147, endPoint y: 101, distance: 246.0
click at [147, 101] on div "What component of an inkjet printer is responsible for propelling ink droplets …" at bounding box center [356, 332] width 615 height 484
copy div "What component of an inkjet printer is responsible for propelling ink droplets …"
